Goal: Information Seeking & Learning: Learn about a topic

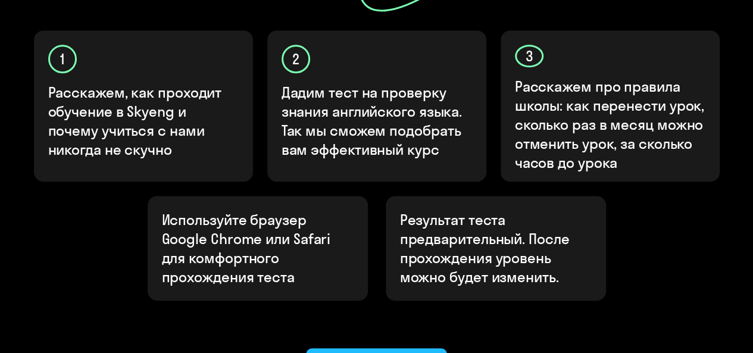
scroll to position [417, 0]
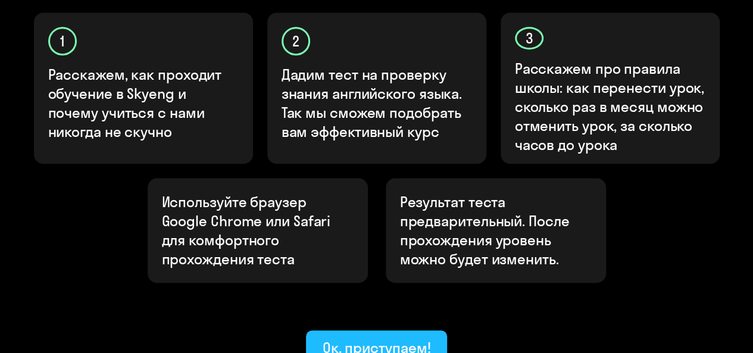
click at [364, 330] on button "Ок, приступаем!" at bounding box center [377, 348] width 142 height 36
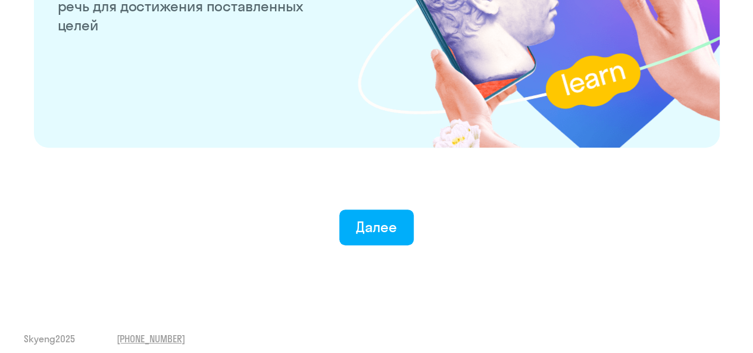
scroll to position [2406, 0]
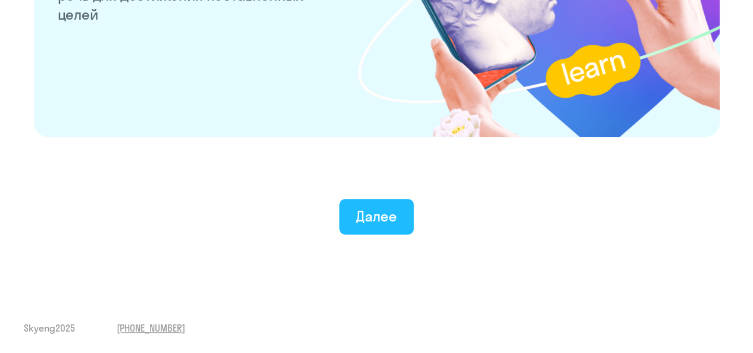
click at [387, 227] on button "Далее" at bounding box center [376, 217] width 74 height 36
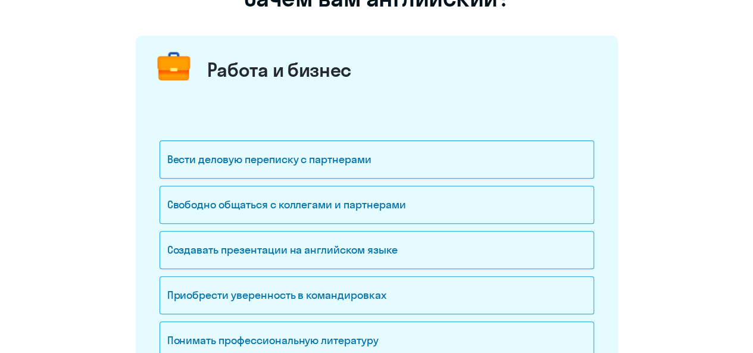
scroll to position [179, 0]
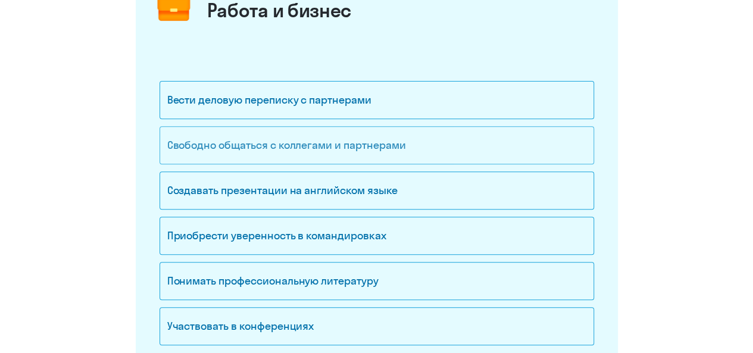
click at [367, 149] on div "Свободно общаться с коллегами и партнерами" at bounding box center [377, 145] width 435 height 38
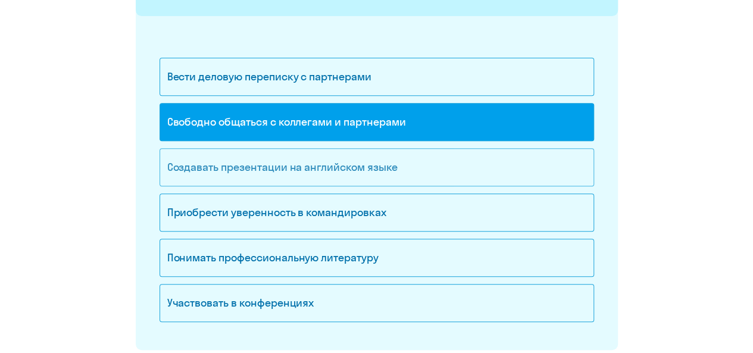
scroll to position [238, 0]
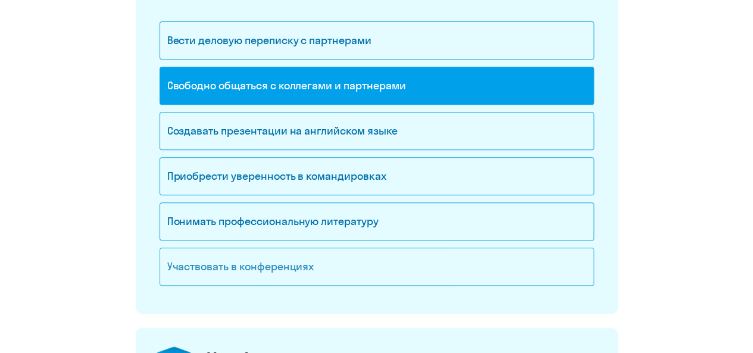
click at [328, 264] on div "Участвовать в конференциях" at bounding box center [377, 267] width 435 height 38
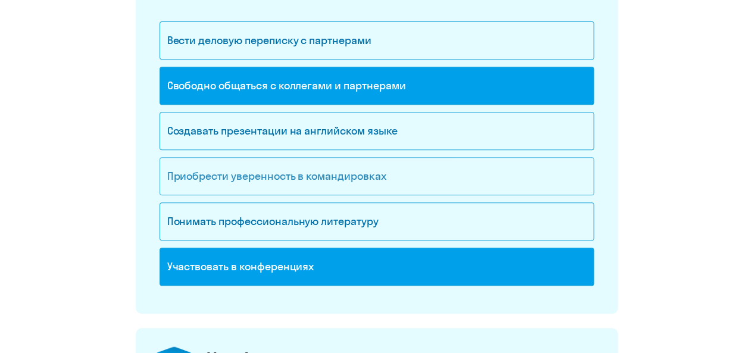
click at [325, 180] on div "Приобрести уверенность в командировках" at bounding box center [377, 176] width 435 height 38
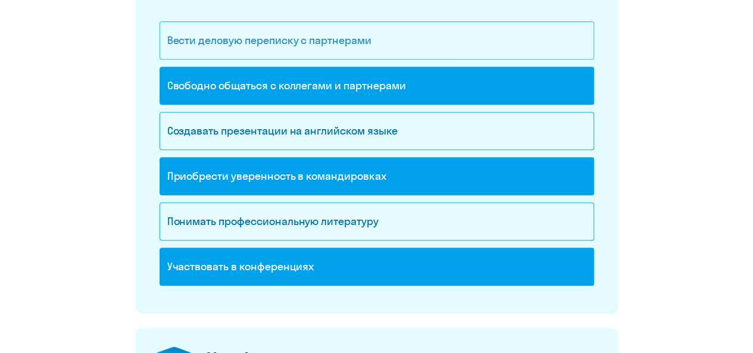
click at [336, 42] on div "Вести деловую переписку с партнерами" at bounding box center [377, 40] width 435 height 38
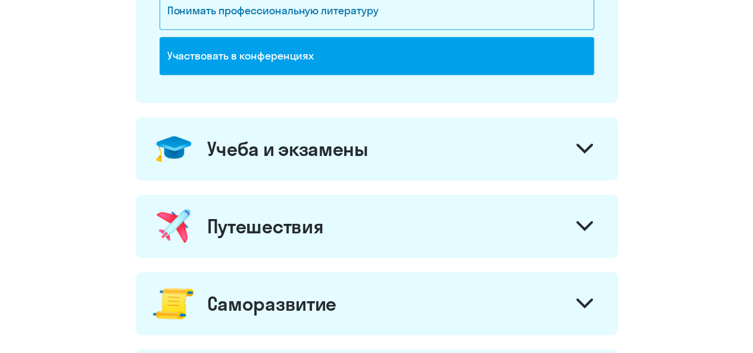
scroll to position [476, 0]
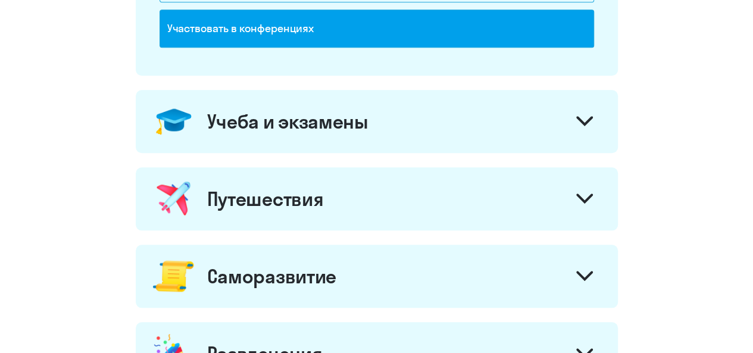
click at [379, 128] on div "Учеба и экзамены" at bounding box center [377, 121] width 482 height 63
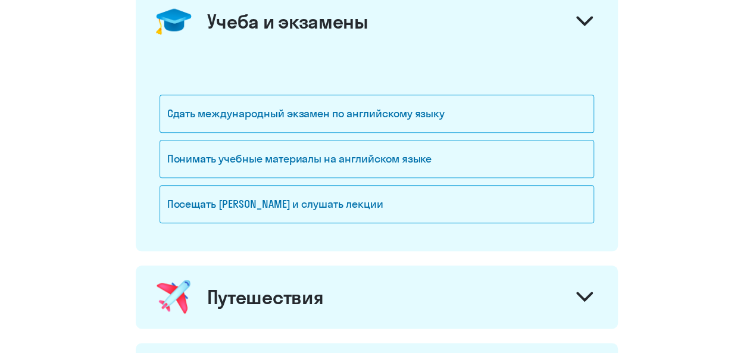
scroll to position [595, 0]
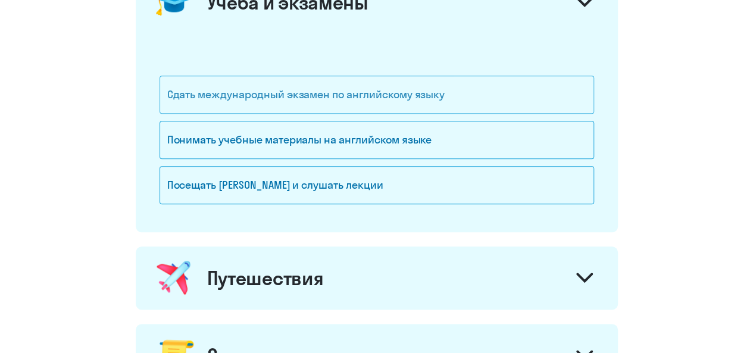
click at [448, 93] on div "Сдать международный экзамен по английскому языку" at bounding box center [377, 95] width 435 height 38
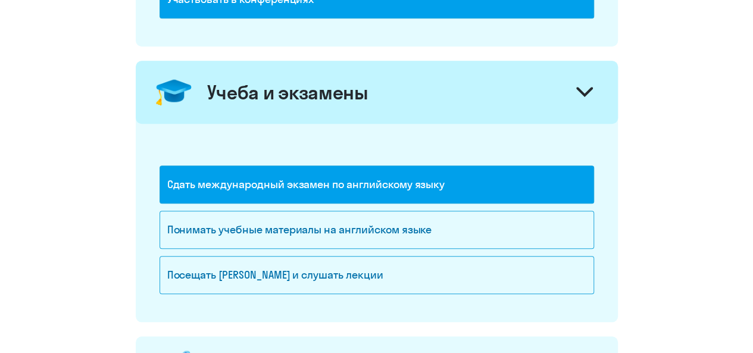
scroll to position [714, 0]
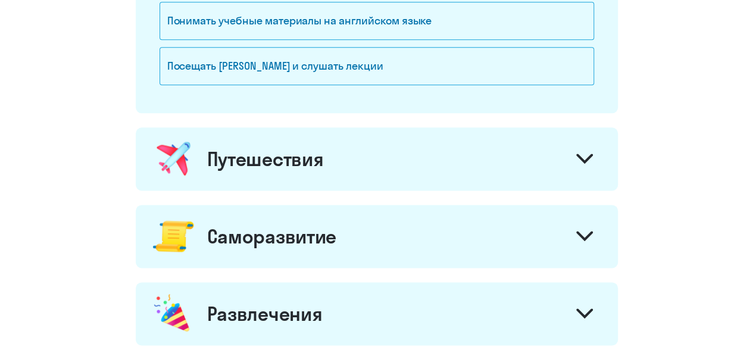
click at [447, 152] on div "Путешествия" at bounding box center [377, 158] width 482 height 63
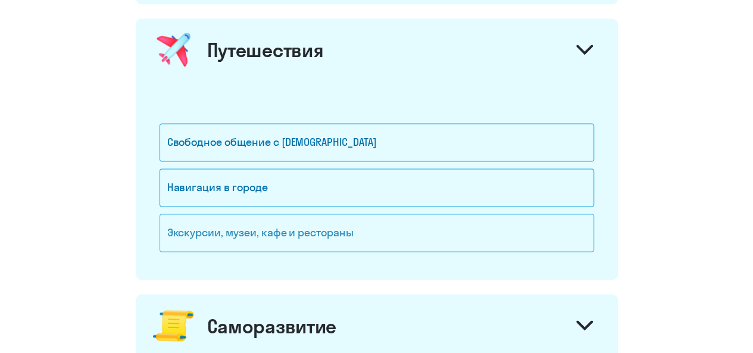
scroll to position [893, 0]
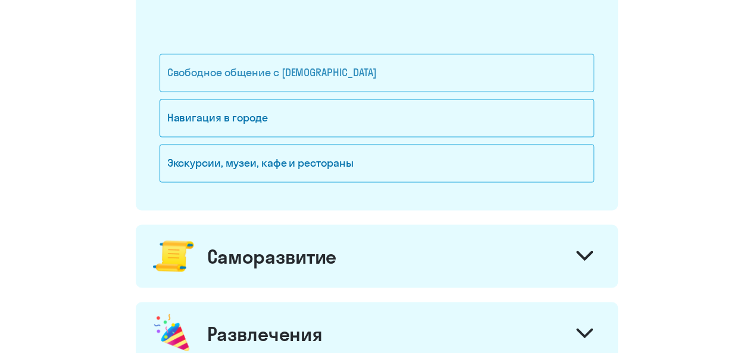
click at [327, 80] on div "Свободное общение с [DEMOGRAPHIC_DATA]" at bounding box center [377, 73] width 435 height 38
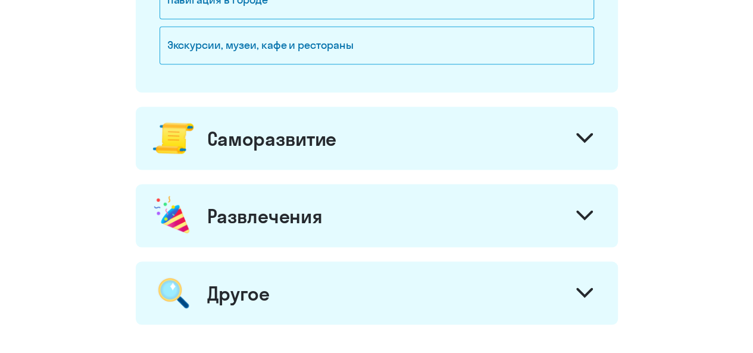
scroll to position [1012, 0]
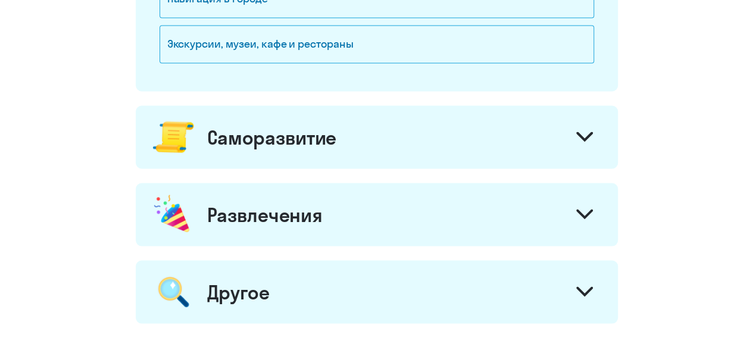
click at [364, 136] on div "Саморазвитие" at bounding box center [377, 136] width 482 height 63
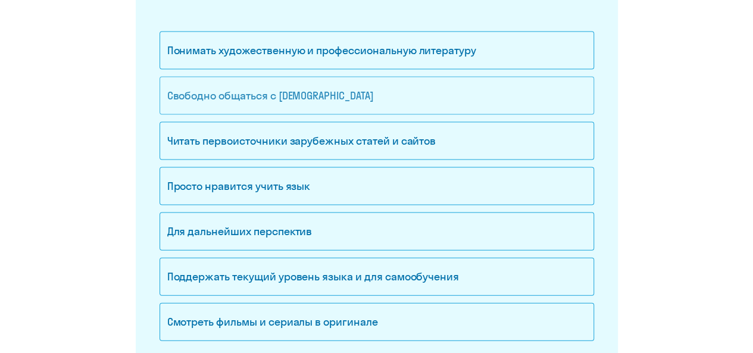
scroll to position [1250, 0]
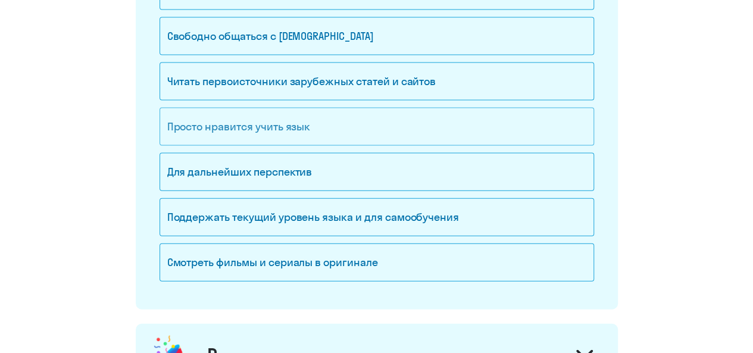
click at [324, 121] on div "Просто нравится учить язык" at bounding box center [377, 127] width 435 height 38
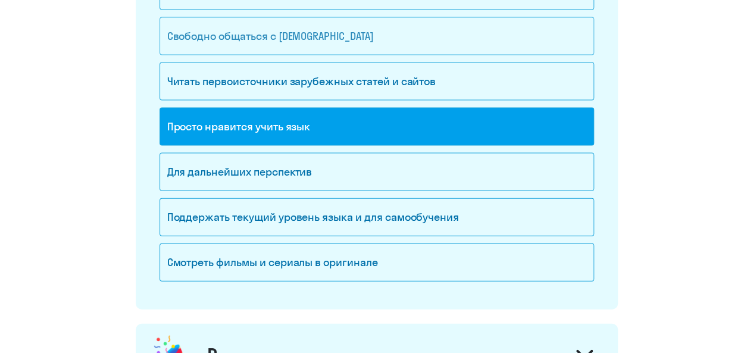
click at [324, 42] on div "Свободно общаться с [DEMOGRAPHIC_DATA]" at bounding box center [377, 36] width 435 height 38
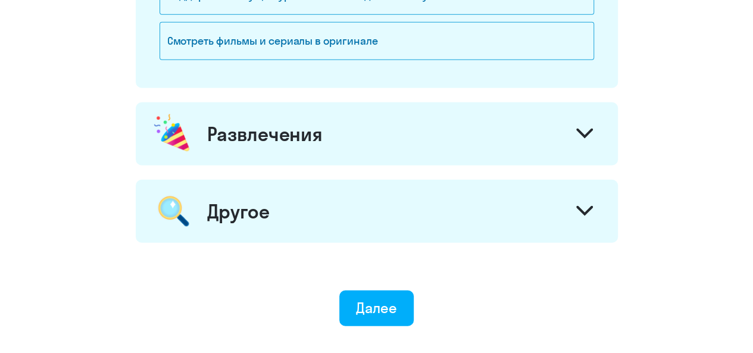
scroll to position [1488, 0]
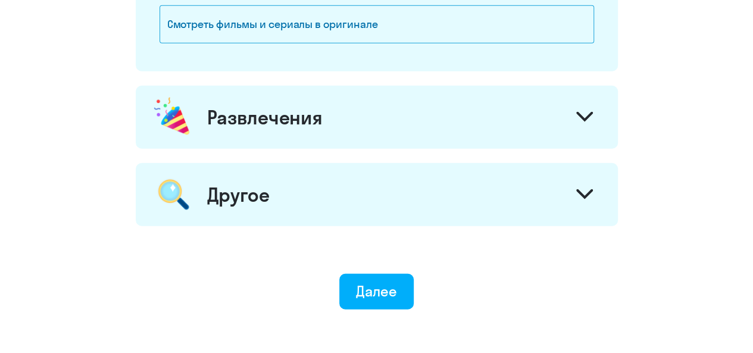
click at [335, 121] on div "Развлечения" at bounding box center [377, 117] width 482 height 63
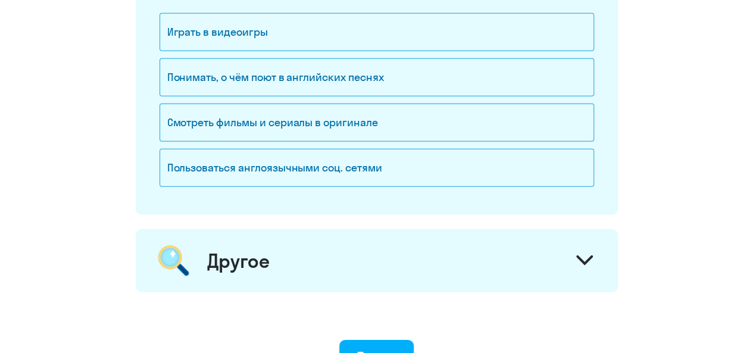
scroll to position [1667, 0]
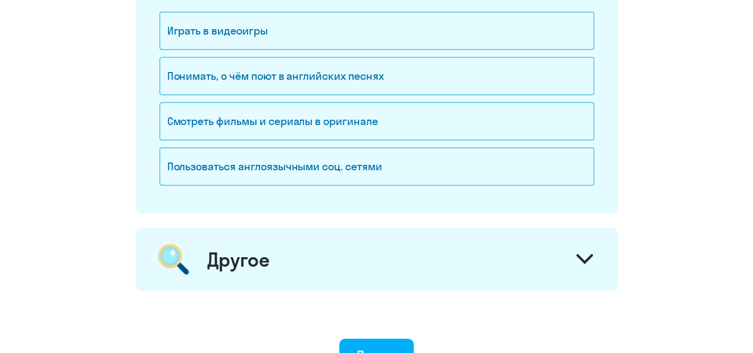
click at [358, 248] on div "Другое" at bounding box center [377, 259] width 482 height 63
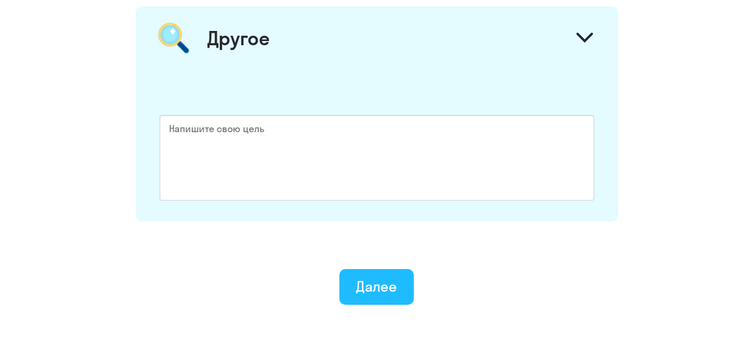
scroll to position [1905, 0]
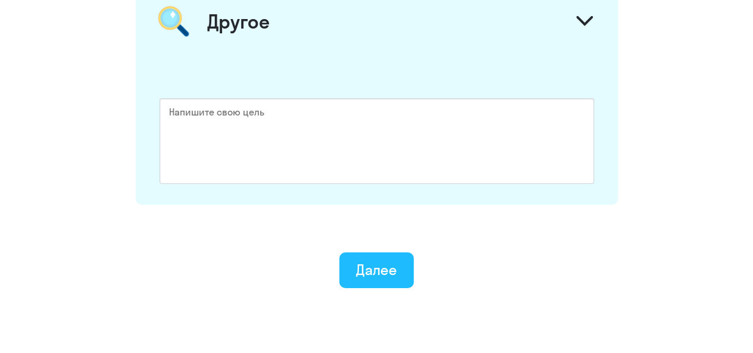
click at [383, 270] on button "Далее" at bounding box center [376, 270] width 74 height 36
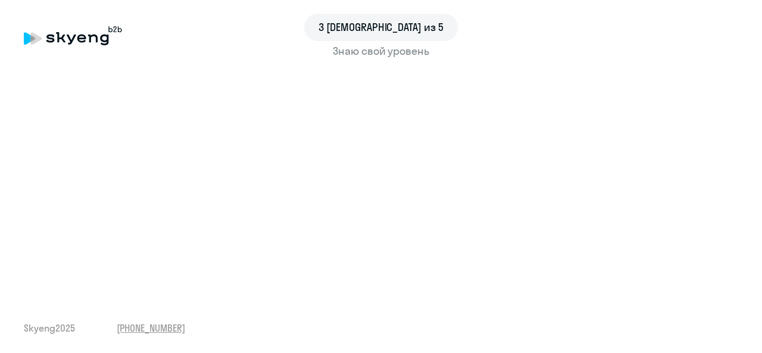
click at [387, 53] on div "Знаю свой уровень" at bounding box center [381, 50] width 714 height 15
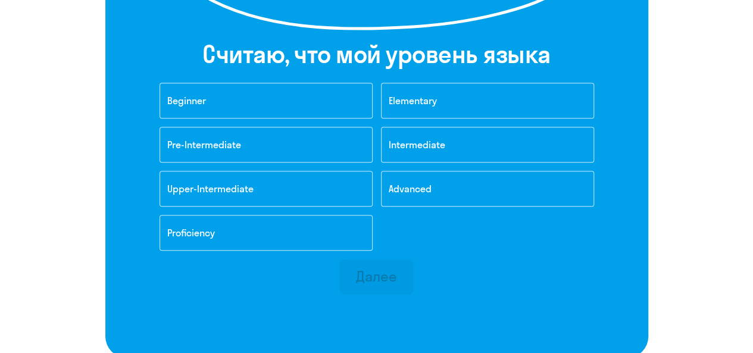
scroll to position [298, 0]
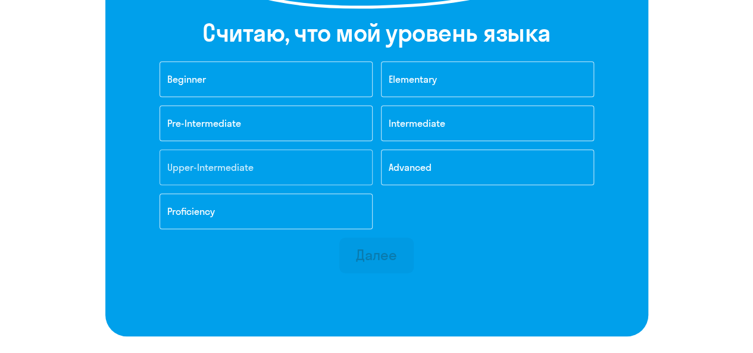
click at [299, 171] on button "Upper-Intermediate" at bounding box center [266, 167] width 213 height 36
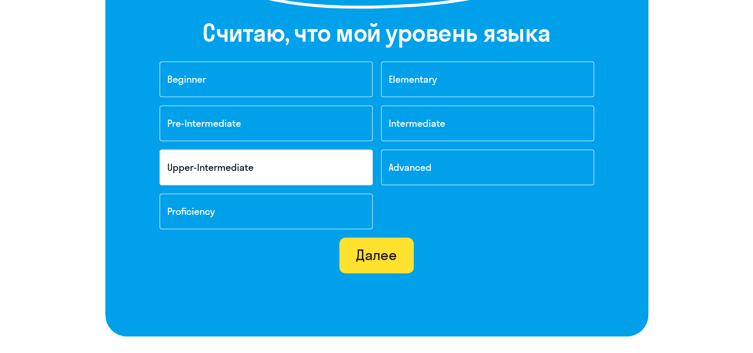
click at [405, 257] on button "Далее" at bounding box center [376, 256] width 74 height 36
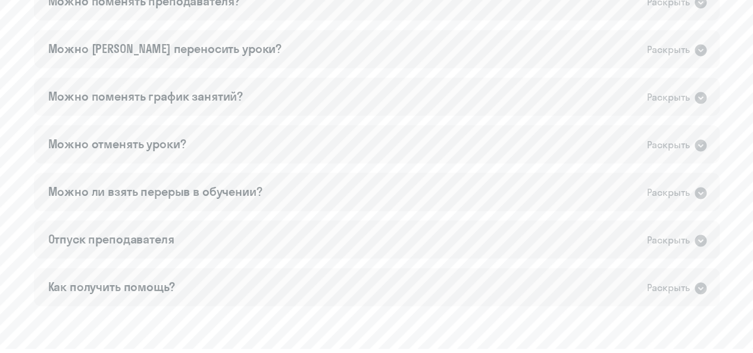
scroll to position [820, 0]
click at [653, 238] on div "Раскрыть" at bounding box center [668, 240] width 43 height 15
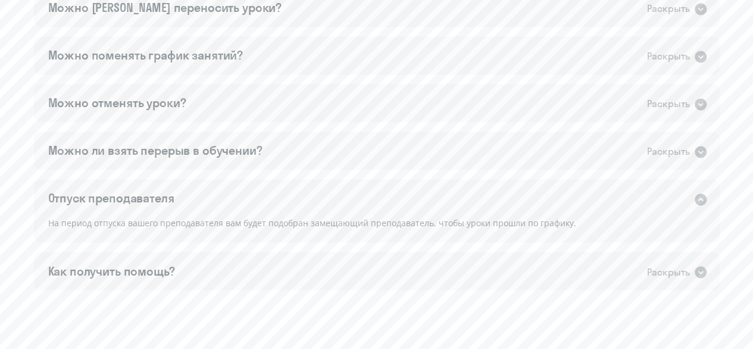
scroll to position [880, 0]
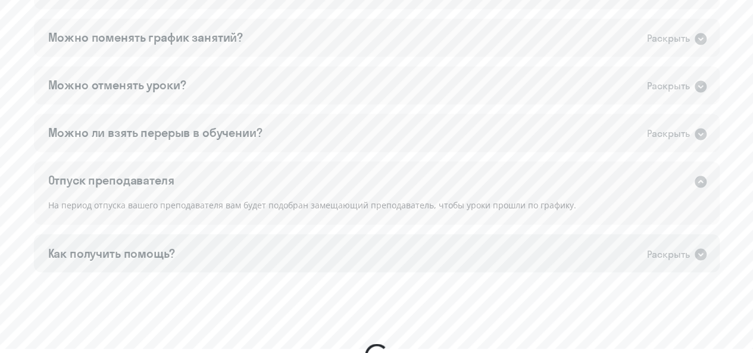
click at [679, 256] on div "Раскрыть" at bounding box center [668, 253] width 43 height 15
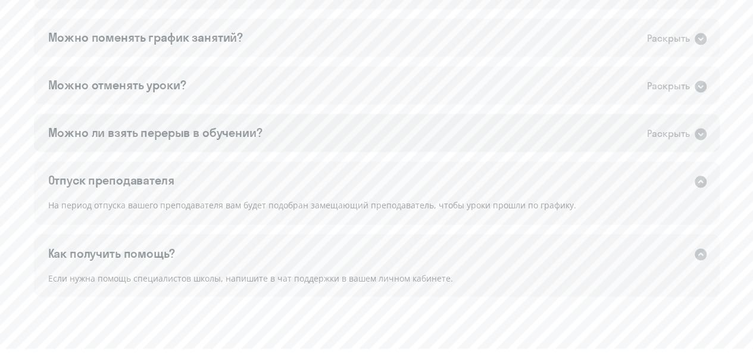
click at [658, 129] on div "Раскрыть" at bounding box center [668, 133] width 43 height 15
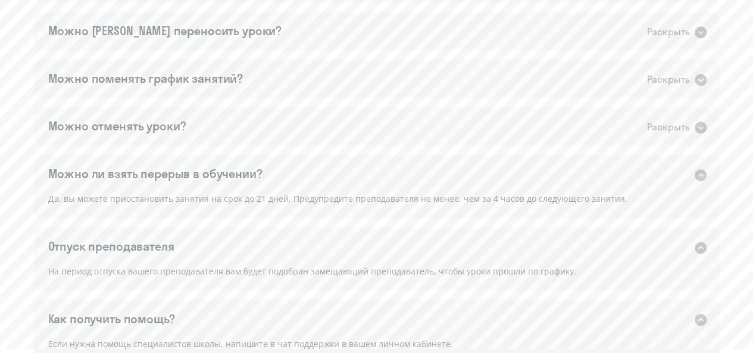
scroll to position [820, 0]
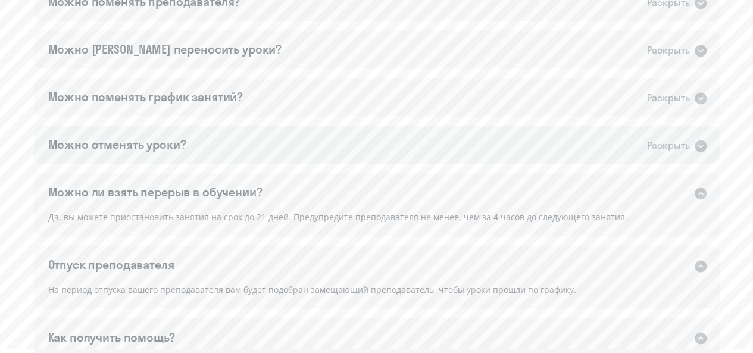
click at [467, 148] on div "Можно отменять уроки? Раскрыть" at bounding box center [377, 145] width 686 height 38
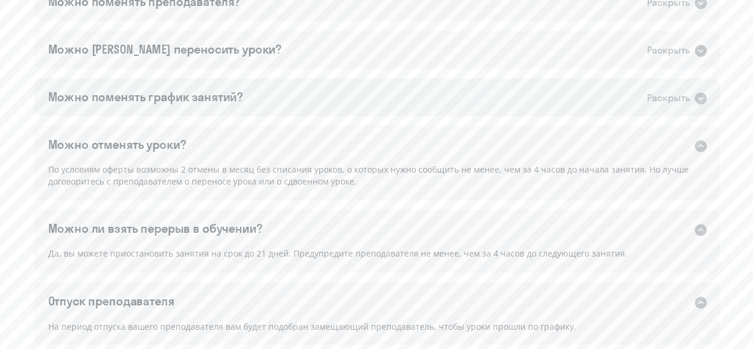
click at [461, 101] on div "Можно поменять график занятий? Раскрыть" at bounding box center [377, 97] width 686 height 38
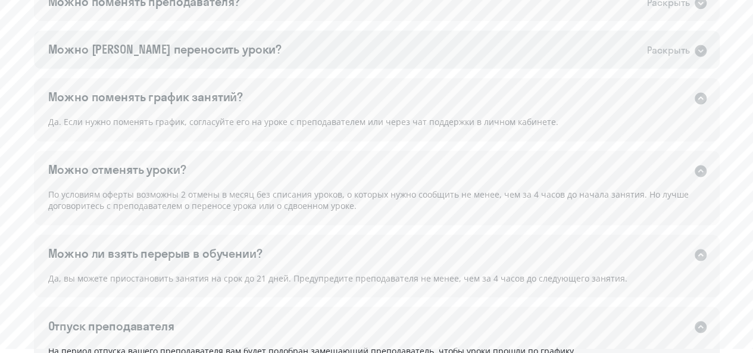
click at [363, 58] on div "Можно [PERSON_NAME] переносить уроки? Раскрыть" at bounding box center [377, 49] width 686 height 38
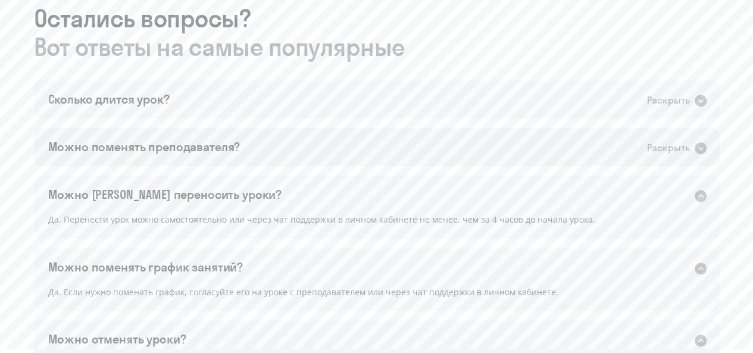
scroll to position [642, 0]
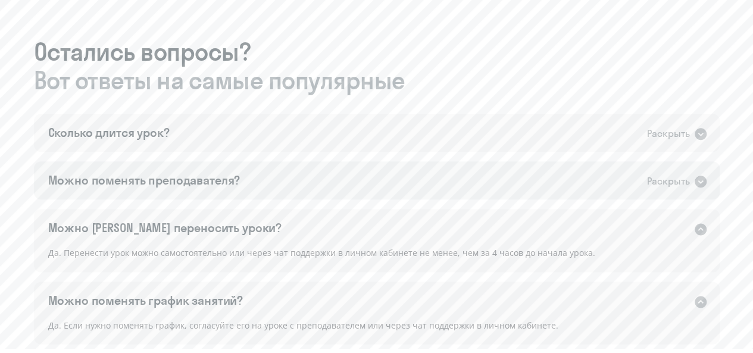
click at [331, 185] on div "Можно поменять преподавателя? Раскрыть" at bounding box center [377, 180] width 686 height 38
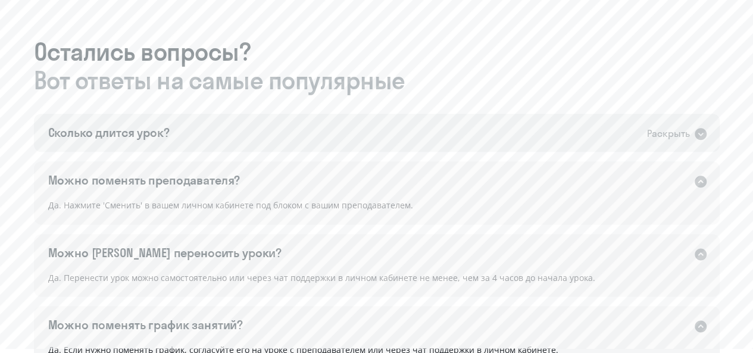
click at [337, 127] on div "Сколько длится урок? Раскрыть" at bounding box center [377, 133] width 686 height 38
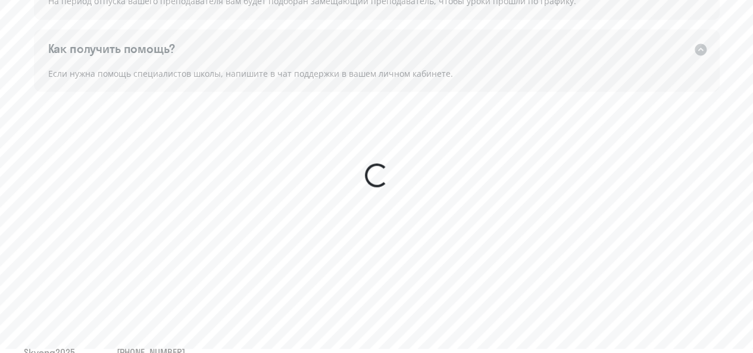
scroll to position [1269, 0]
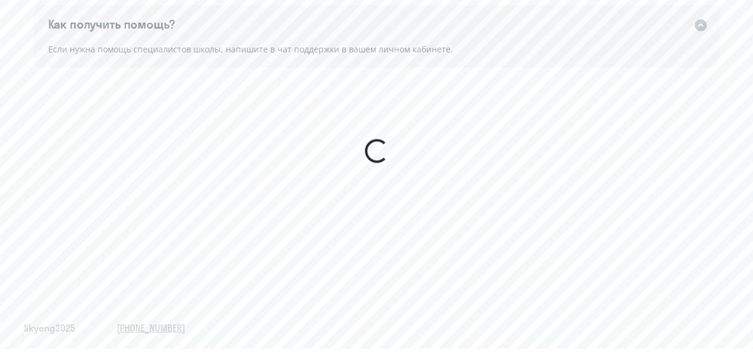
click at [377, 150] on div at bounding box center [377, 151] width 24 height 24
click at [400, 210] on sky-ui-spinner at bounding box center [377, 151] width 706 height 167
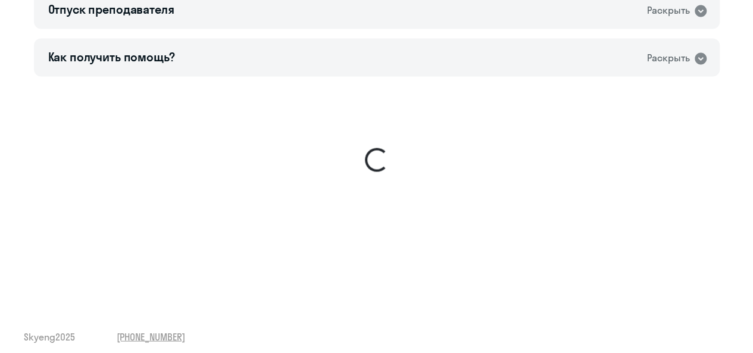
scroll to position [1059, 0]
